Goal: Task Accomplishment & Management: Complete application form

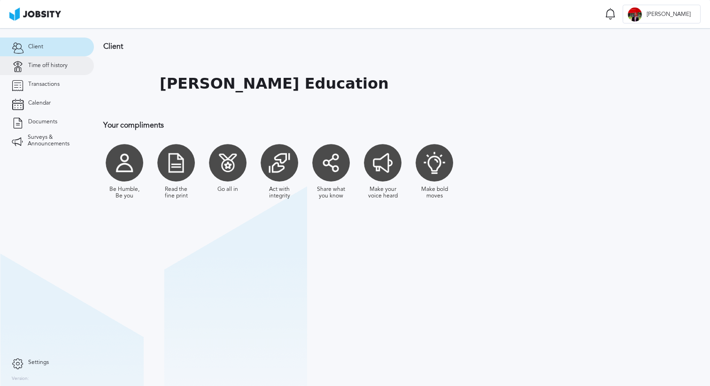
click at [52, 71] on link "Time off history" at bounding box center [47, 65] width 94 height 19
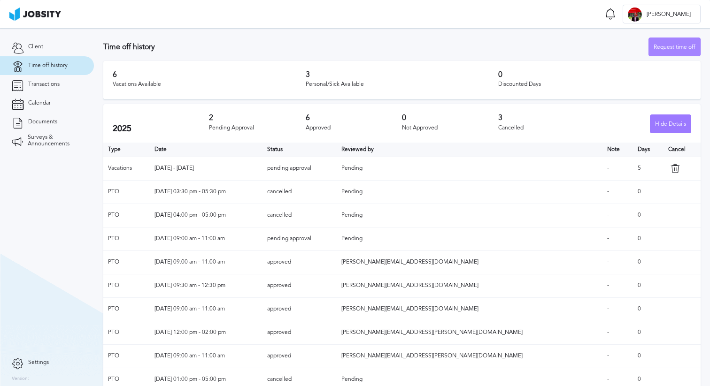
click at [661, 48] on div "Request time off" at bounding box center [674, 47] width 51 height 19
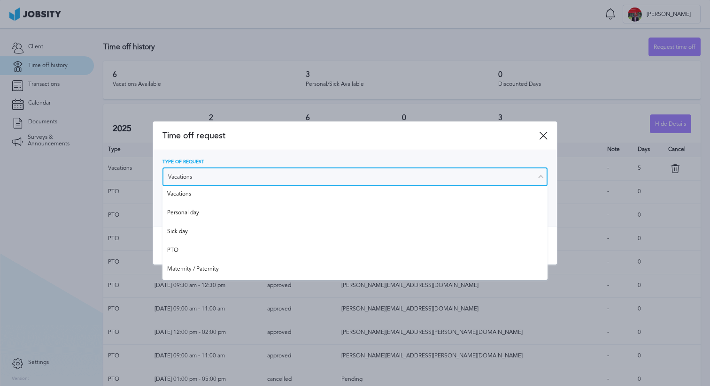
click at [254, 174] on input "Vacations" at bounding box center [354, 177] width 385 height 19
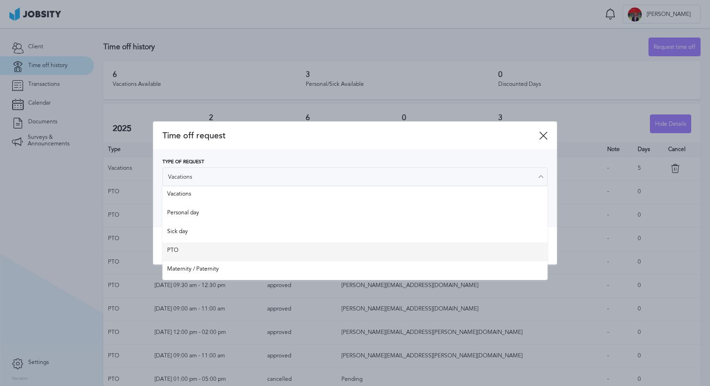
type input "PTO"
click at [220, 246] on div "Time off request Type of Request PTO Vacations Personal day Sick day PTO Matern…" at bounding box center [355, 194] width 404 height 144
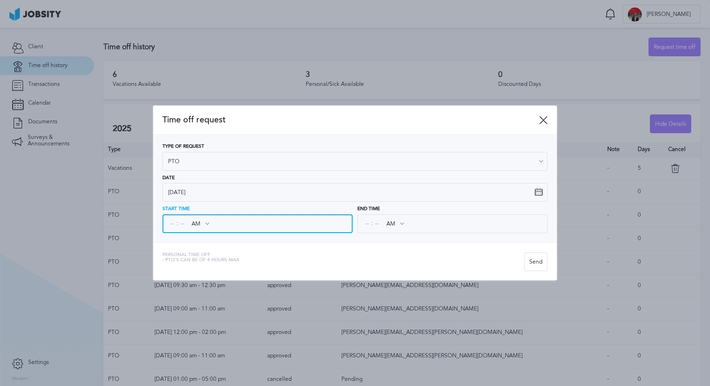
click at [174, 221] on input at bounding box center [172, 224] width 8 height 17
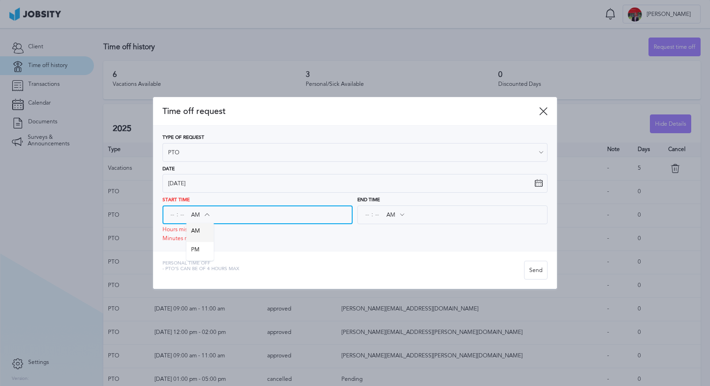
click at [199, 224] on div "AM AM PM" at bounding box center [199, 215] width 27 height 17
type input "PM"
click at [198, 244] on div "Type of Request PTO Vacations Personal day Sick day PTO Maternity / Paternity D…" at bounding box center [355, 188] width 404 height 125
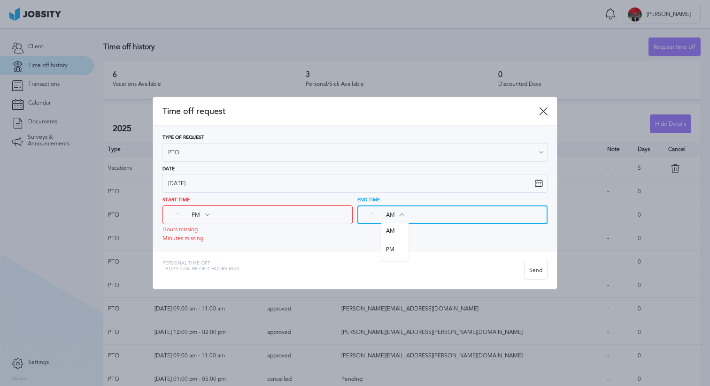
click at [391, 220] on input "AM" at bounding box center [394, 215] width 27 height 17
type input "PM"
click at [394, 245] on div "Type of Request PTO Vacations Personal day Sick day PTO Maternity / Paternity D…" at bounding box center [355, 188] width 404 height 125
click at [161, 213] on div "Type of Request PTO Vacations Personal day Sick day PTO Maternity / Paternity D…" at bounding box center [355, 188] width 404 height 125
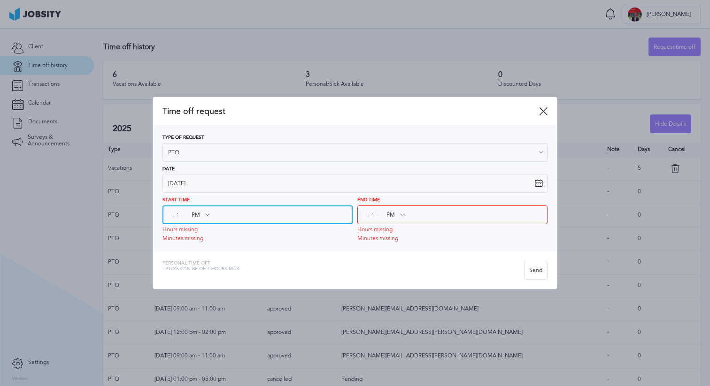
click at [169, 216] on input at bounding box center [172, 215] width 8 height 17
type input "01"
type input "03"
click at [181, 213] on input at bounding box center [182, 215] width 8 height 17
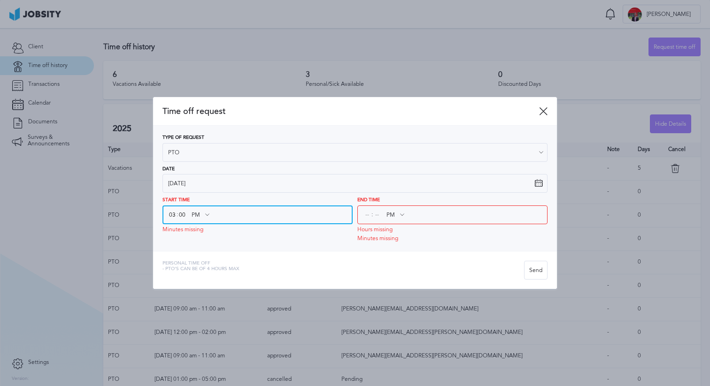
type input "00"
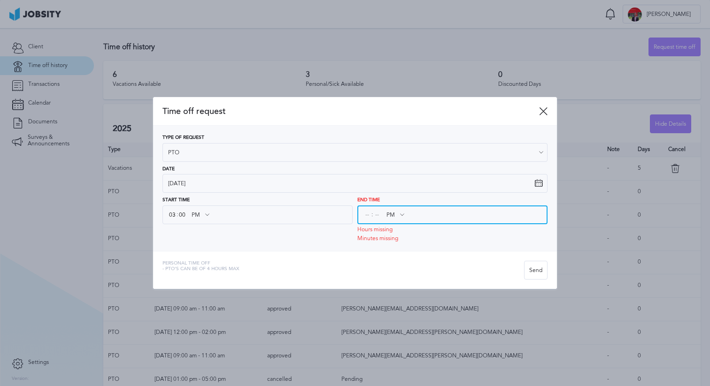
click at [365, 218] on input at bounding box center [367, 215] width 8 height 17
type input "05"
click at [378, 214] on input at bounding box center [377, 215] width 8 height 17
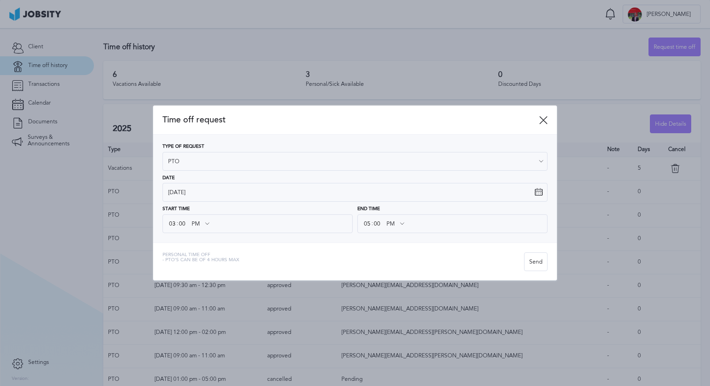
click at [463, 247] on div "Personal Time Off - PTO's can be of 4 hours [PERSON_NAME]" at bounding box center [355, 262] width 404 height 38
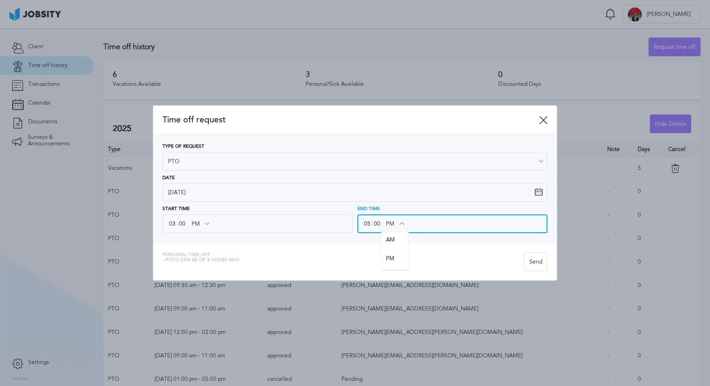
click at [381, 227] on input "PM" at bounding box center [394, 224] width 27 height 17
click at [378, 223] on input "00" at bounding box center [377, 224] width 8 height 17
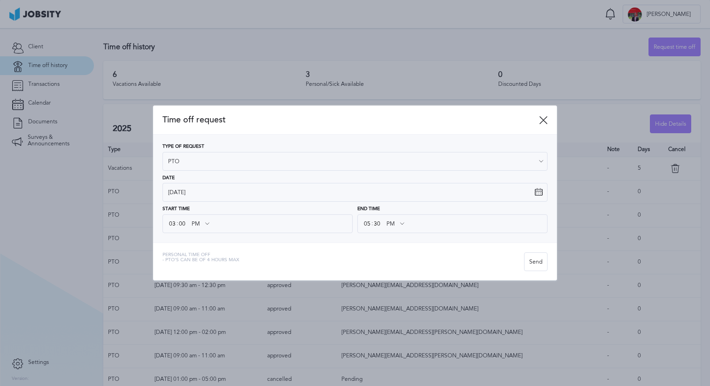
click at [413, 255] on div "Personal Time Off - PTO's can be of 4 hours max" at bounding box center [343, 262] width 362 height 19
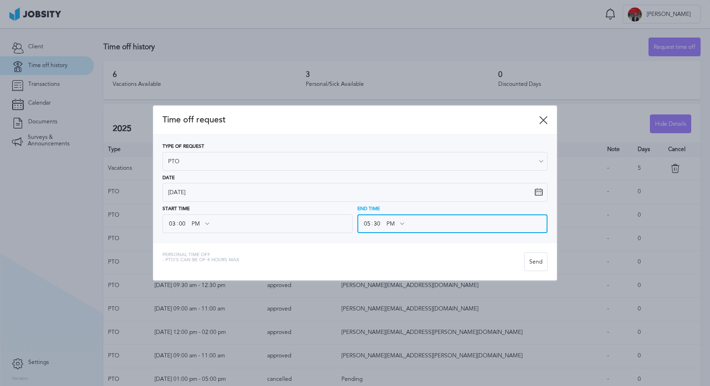
click at [377, 227] on input "30" at bounding box center [377, 224] width 8 height 17
type input "00"
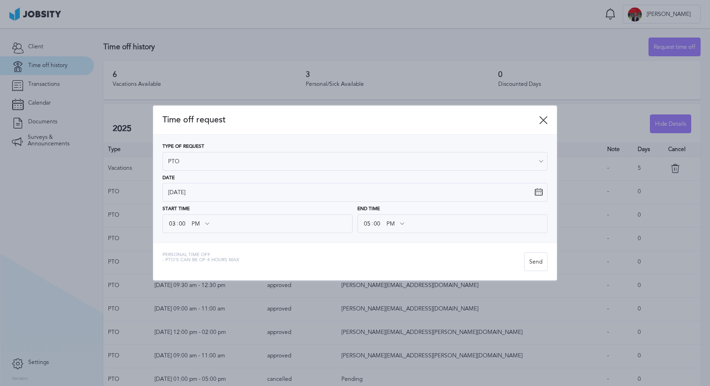
click at [359, 251] on div "Personal Time Off - PTO's can be of 4 hours [PERSON_NAME]" at bounding box center [355, 262] width 404 height 38
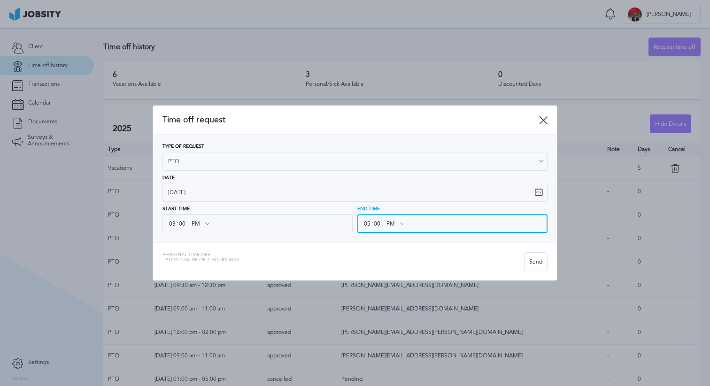
click at [378, 224] on input "00" at bounding box center [377, 224] width 8 height 17
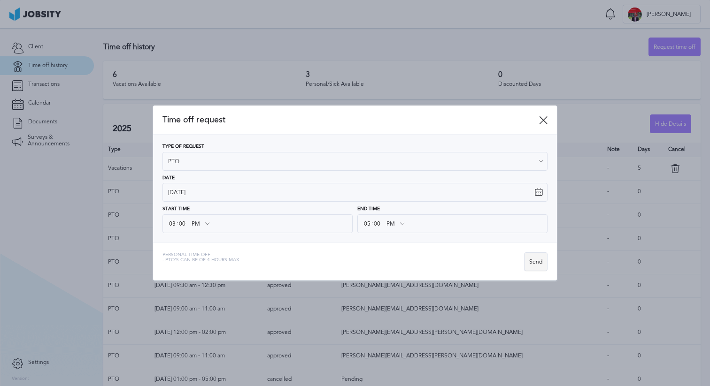
click at [533, 260] on div "Send" at bounding box center [536, 262] width 23 height 19
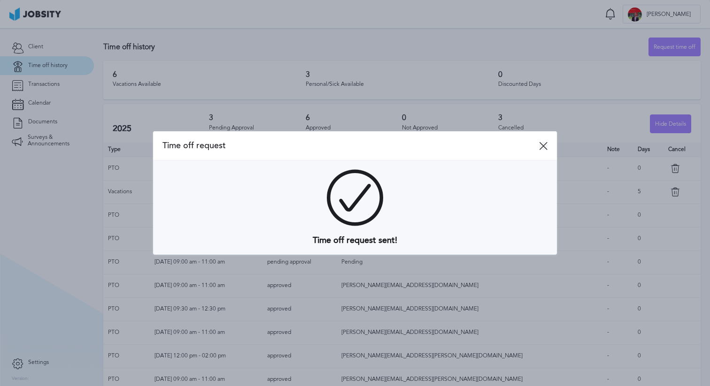
click at [544, 146] on icon at bounding box center [543, 146] width 8 height 8
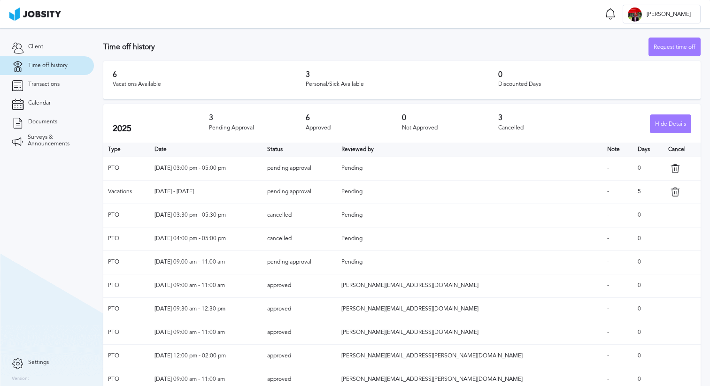
click at [671, 166] on icon at bounding box center [675, 168] width 9 height 9
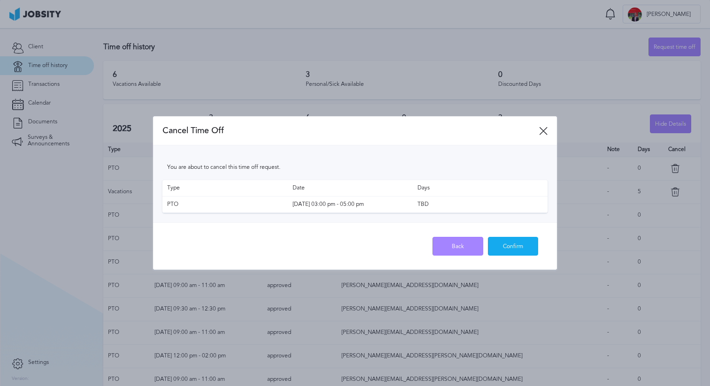
click at [464, 244] on div "Back" at bounding box center [458, 247] width 50 height 19
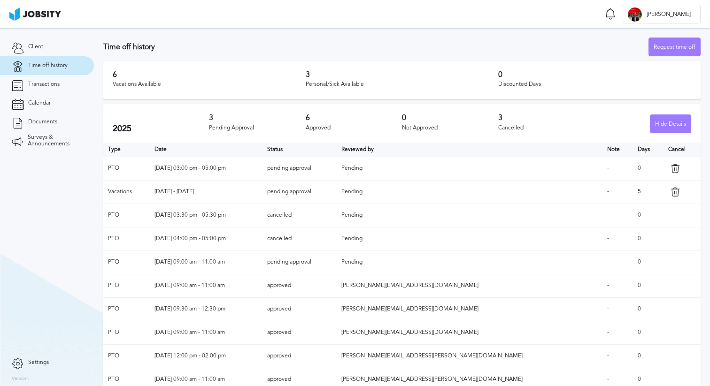
click at [671, 165] on icon at bounding box center [675, 168] width 9 height 9
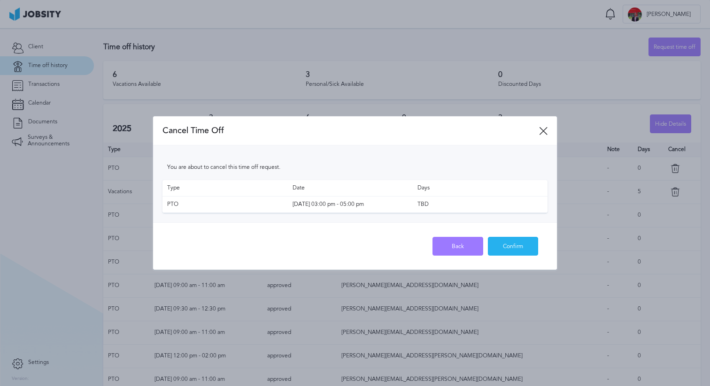
click at [519, 250] on div "Confirm" at bounding box center [513, 247] width 50 height 19
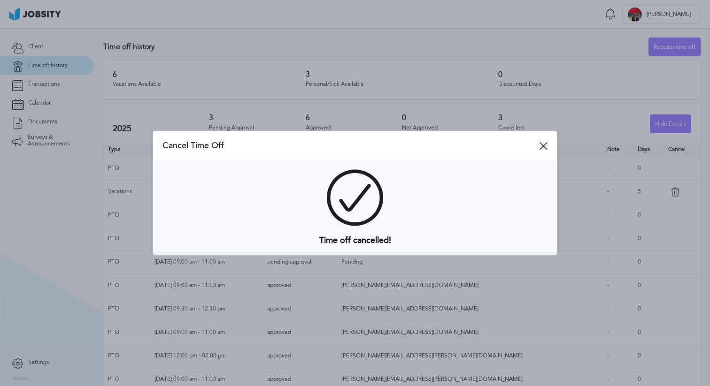
click at [541, 146] on icon at bounding box center [543, 146] width 8 height 8
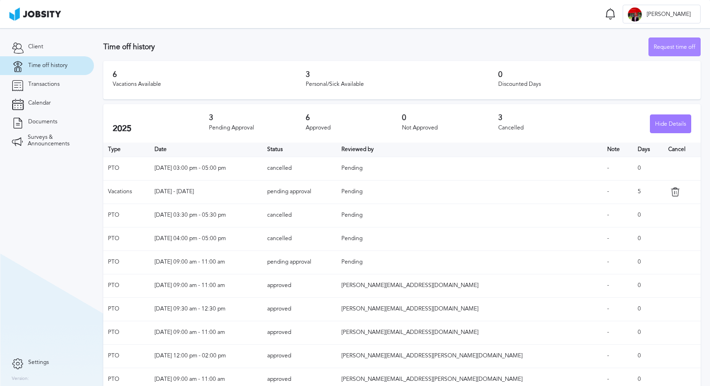
click at [674, 40] on div "Request time off" at bounding box center [674, 47] width 51 height 19
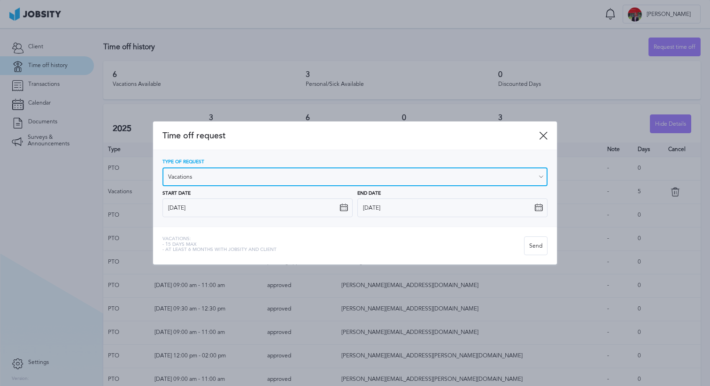
click at [224, 177] on input "Vacations" at bounding box center [354, 177] width 385 height 19
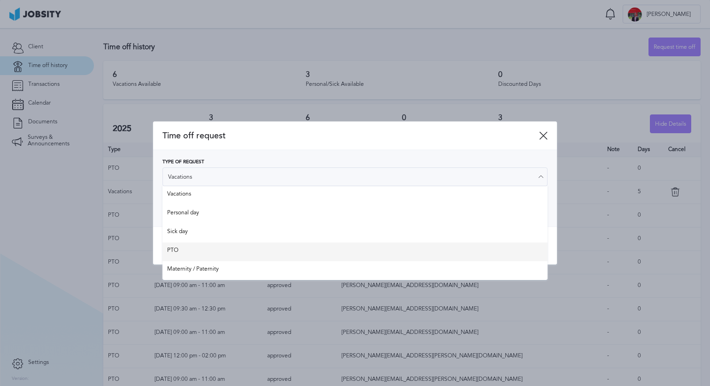
type input "PTO"
click at [190, 249] on div "Time off request Type of Request PTO Vacations Personal day Sick day PTO Matern…" at bounding box center [355, 194] width 404 height 144
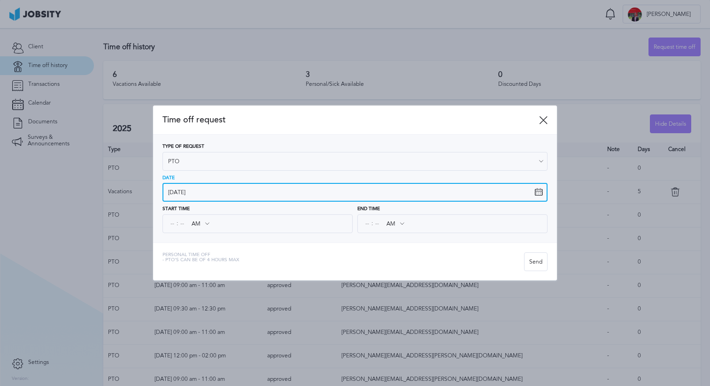
click at [172, 189] on input "[DATE]" at bounding box center [354, 192] width 385 height 19
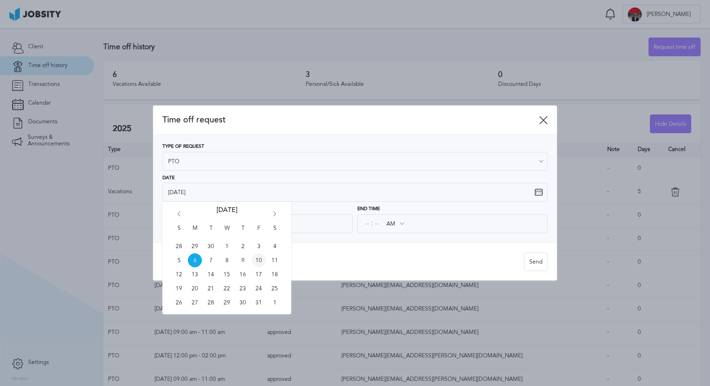
click at [257, 262] on span "10" at bounding box center [259, 261] width 14 height 14
type input "[DATE]"
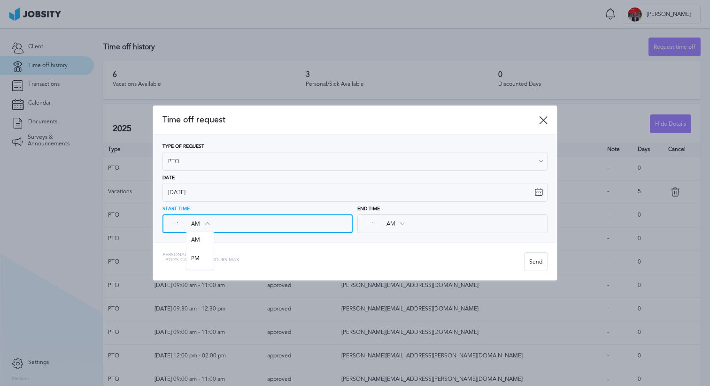
click at [200, 225] on input "AM" at bounding box center [199, 224] width 27 height 17
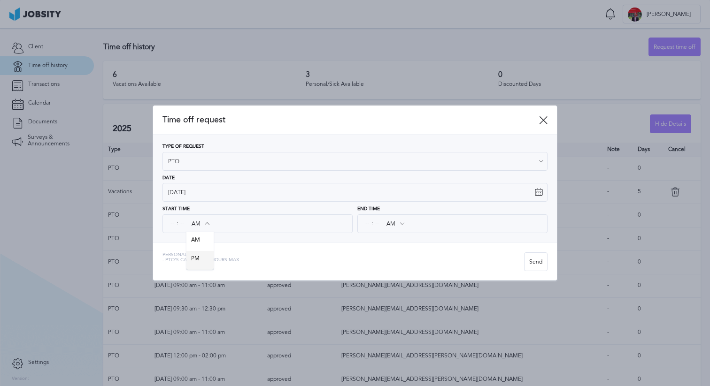
type input "PM"
click at [203, 259] on div "Time off request Type of Request PTO Vacations Personal day Sick day PTO Matern…" at bounding box center [355, 193] width 404 height 175
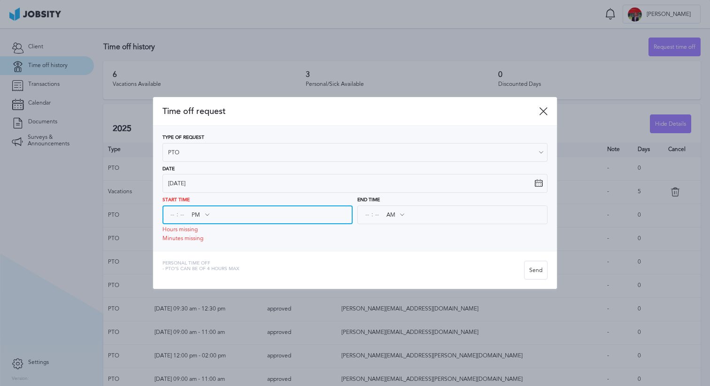
click at [170, 220] on input at bounding box center [172, 215] width 8 height 17
type input "03"
click at [181, 212] on input at bounding box center [182, 215] width 8 height 17
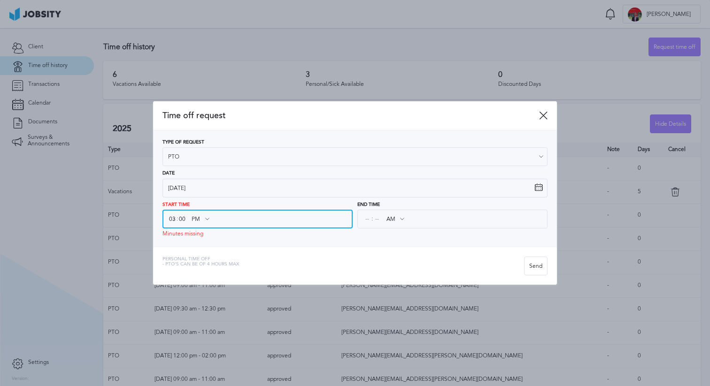
type input "00"
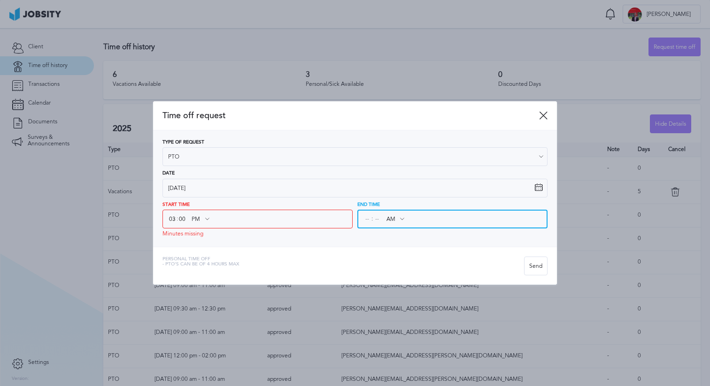
click at [367, 219] on input at bounding box center [367, 219] width 8 height 17
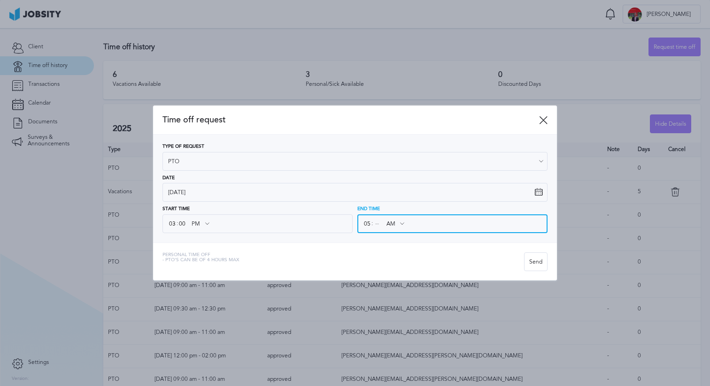
type input "05"
click at [390, 222] on input "AM" at bounding box center [394, 224] width 27 height 17
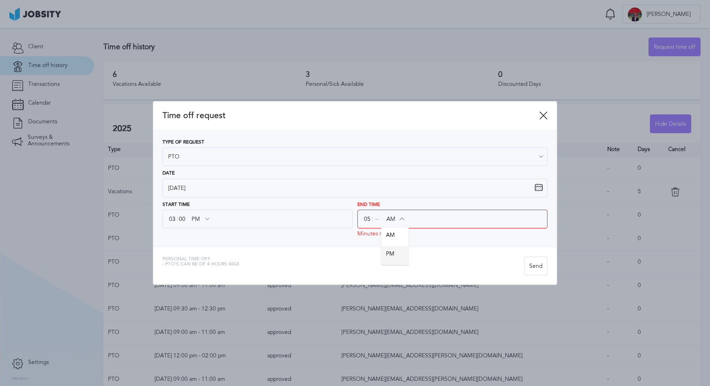
type input "PM"
click at [387, 247] on div "Time off request Type of Request PTO Vacations Personal day Sick day PTO Matern…" at bounding box center [355, 193] width 404 height 184
click at [379, 222] on input at bounding box center [377, 219] width 8 height 17
type input "00"
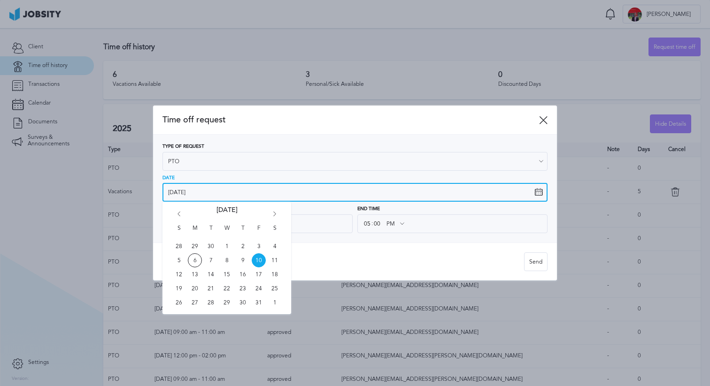
click at [399, 194] on input "[DATE]" at bounding box center [354, 192] width 385 height 19
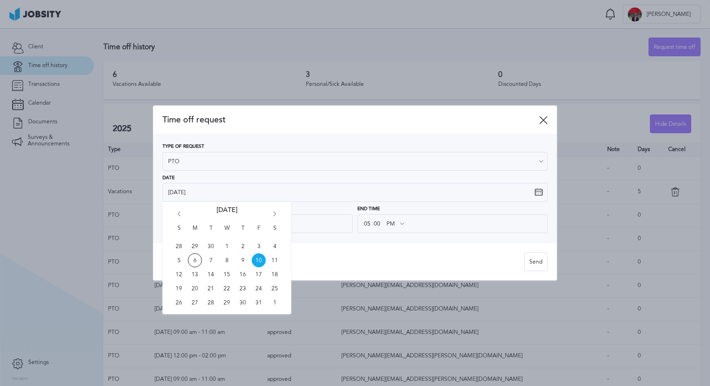
click at [397, 176] on div "Date [DATE]" at bounding box center [354, 189] width 385 height 27
click at [413, 260] on div "Personal Time Off - PTO's can be of 4 hours max" at bounding box center [343, 262] width 362 height 19
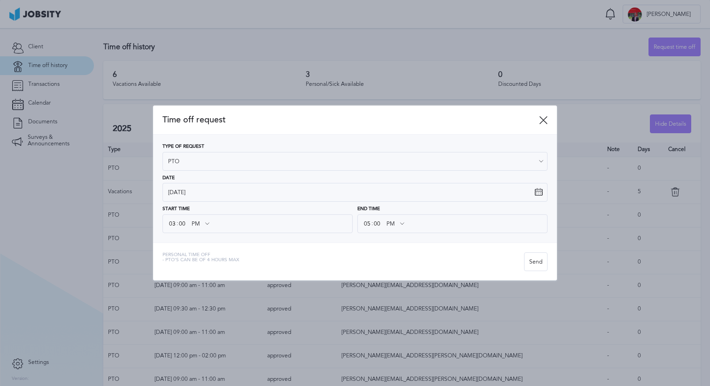
click at [311, 203] on div "Type of Request PTO Vacations Personal day Sick day PTO Maternity / Paternity D…" at bounding box center [354, 188] width 385 height 89
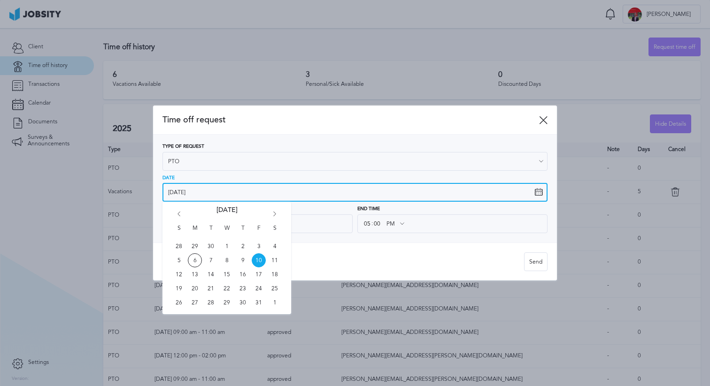
click at [306, 197] on input "[DATE]" at bounding box center [354, 192] width 385 height 19
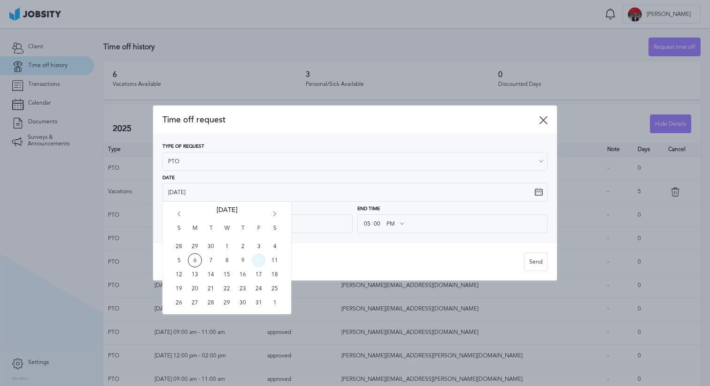
click at [258, 261] on span "10" at bounding box center [259, 261] width 14 height 14
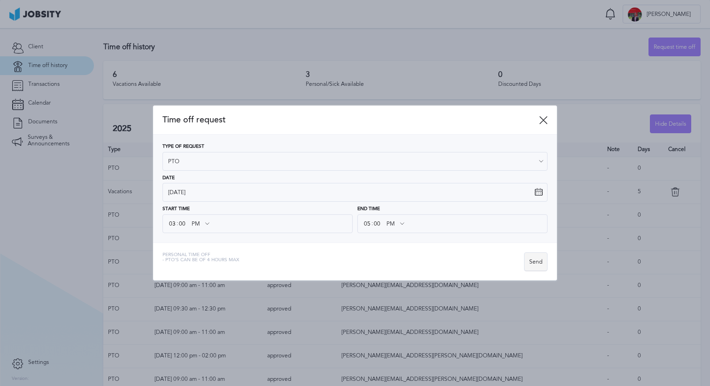
click at [533, 267] on div "Send" at bounding box center [536, 262] width 23 height 19
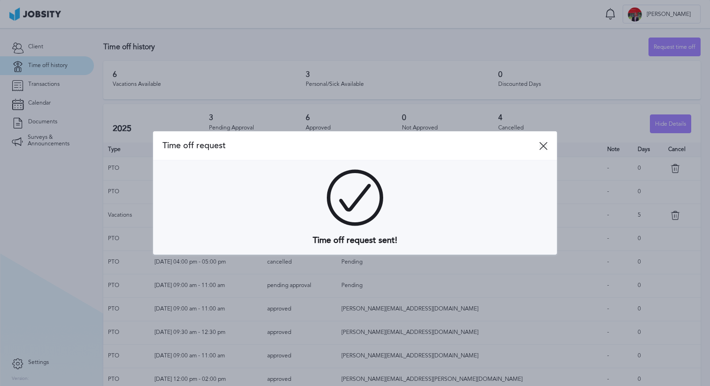
click at [546, 149] on icon at bounding box center [543, 146] width 8 height 8
